Goal: Contribute content: Contribute content

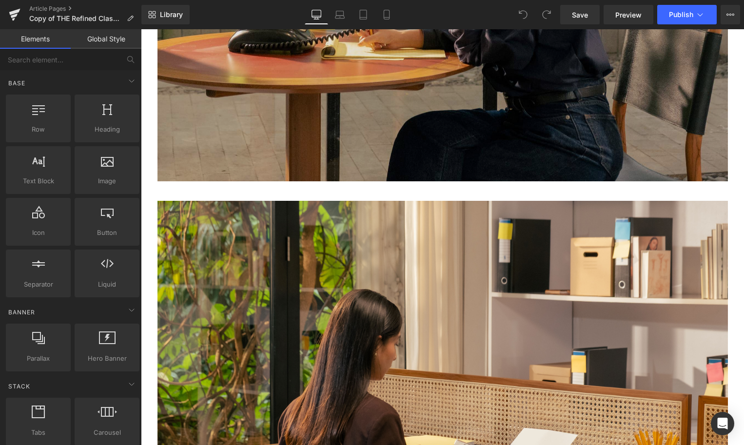
scroll to position [3523, 0]
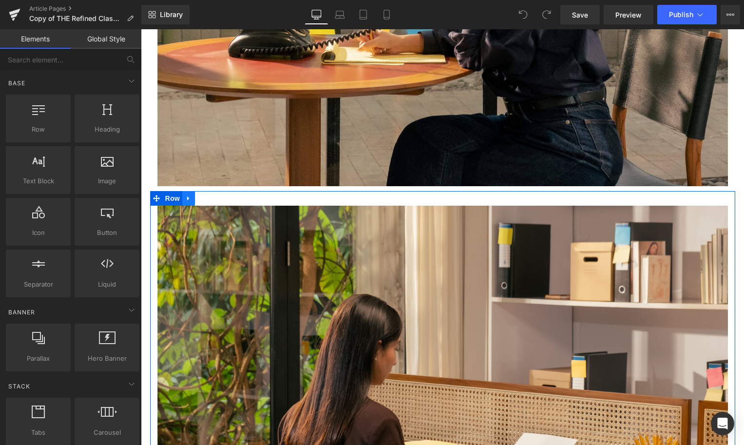
click at [186, 202] on icon at bounding box center [188, 198] width 7 height 7
click at [215, 202] on icon at bounding box center [214, 198] width 7 height 7
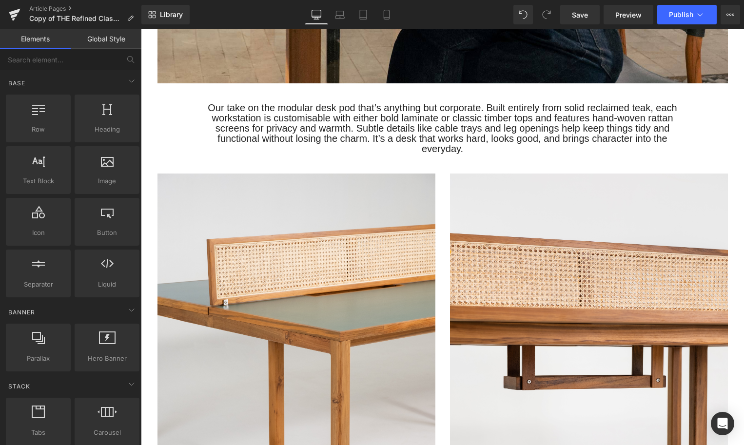
scroll to position [3654, 0]
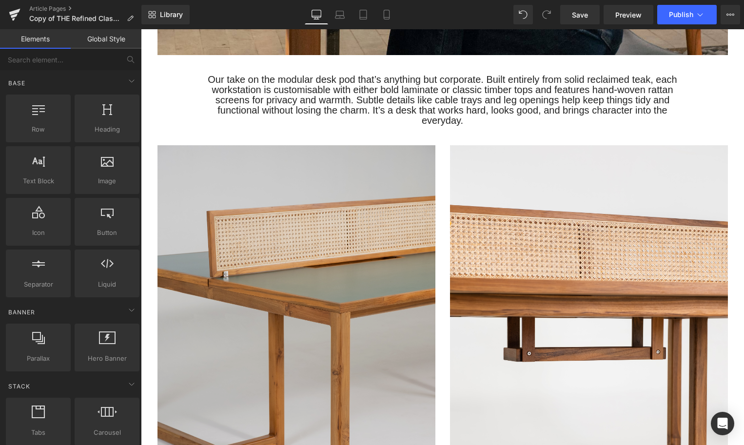
click at [223, 223] on img at bounding box center [296, 353] width 278 height 417
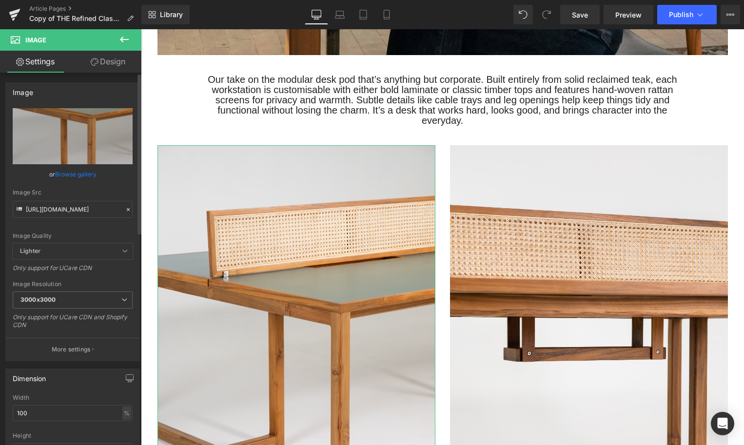
click at [84, 170] on link "Browse gallery" at bounding box center [75, 174] width 41 height 17
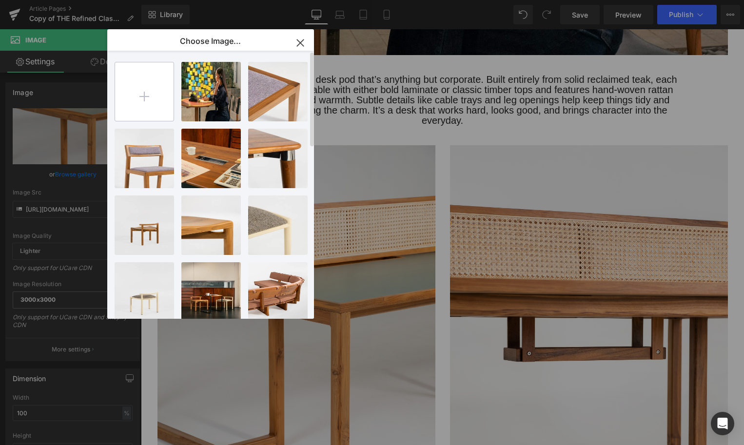
click at [151, 90] on input "file" at bounding box center [144, 91] width 58 height 58
type input "C:\fakepath\b137c6bc-e067-4462-8680-4bdc1152fb8c.jpeg"
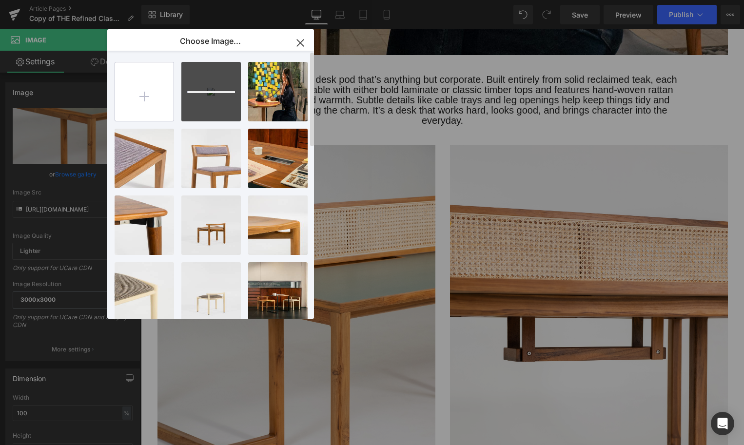
click at [151, 99] on input "file" at bounding box center [144, 91] width 58 height 58
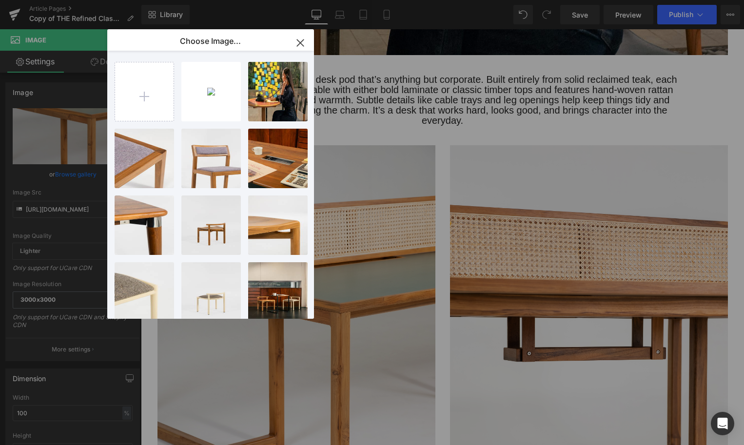
type input "C:\fakepath\e5fb2c54-2b89-4327-a521-3f75f89871d7.jpeg"
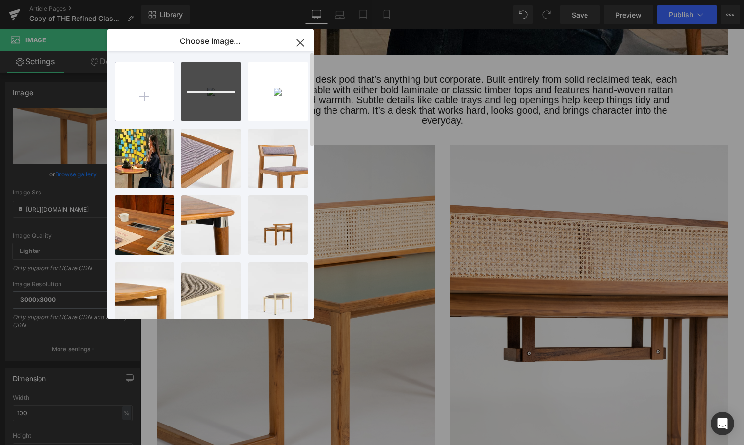
click at [146, 106] on input "file" at bounding box center [144, 91] width 58 height 58
type input "C:\fakepath\8163a2f4-82aa-43d1-901d-a5443399bf58.jpeg"
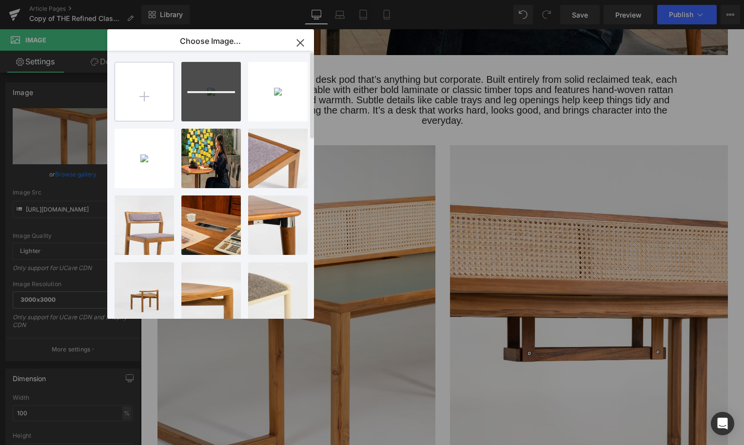
click at [141, 87] on input "file" at bounding box center [144, 91] width 58 height 58
type input "C:\fakepath\8b324245-b5e1-4f86-a931-1cc7bb14b11d.jpeg"
